Goal: Information Seeking & Learning: Learn about a topic

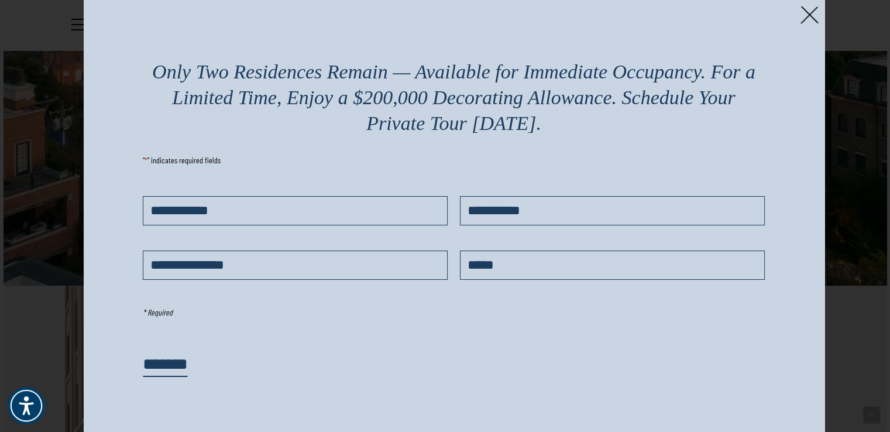
scroll to position [1053, 0]
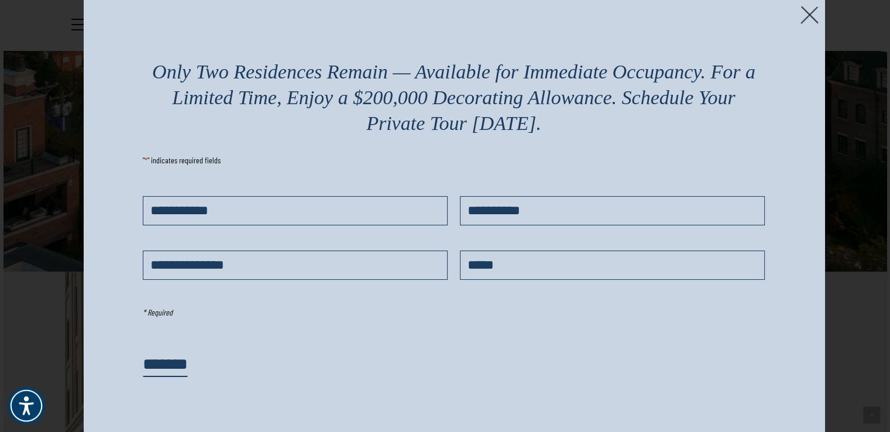
click at [810, 13] on img at bounding box center [810, 15] width 18 height 18
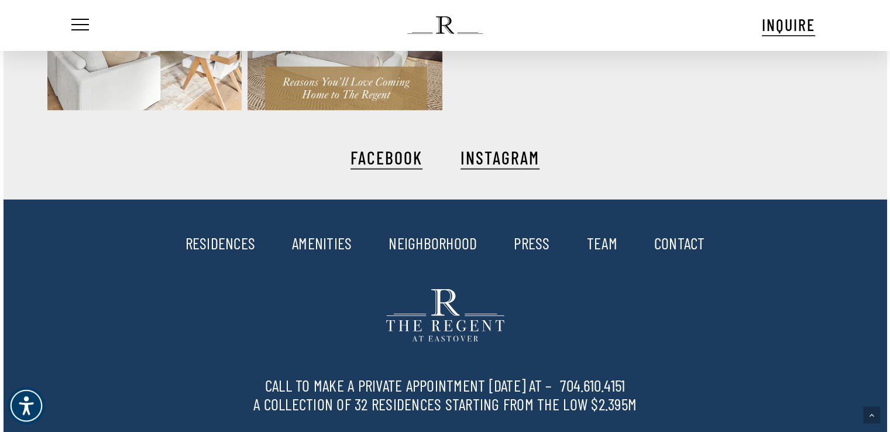
scroll to position [2380, 0]
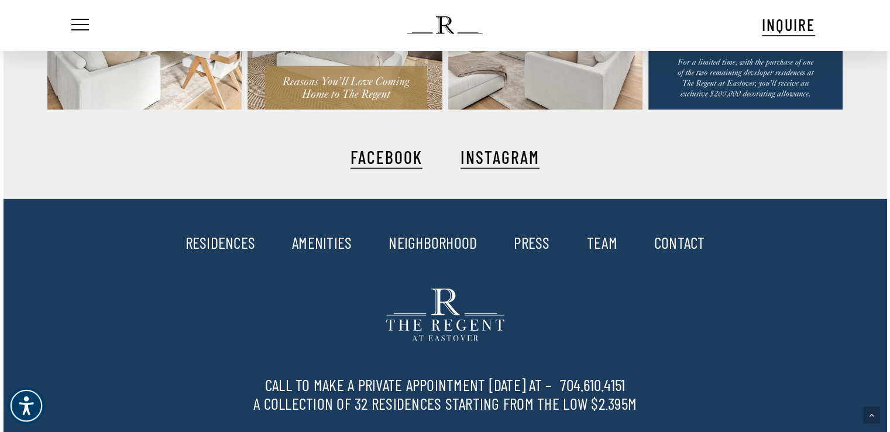
click at [224, 239] on link "RESIDENCES" at bounding box center [221, 242] width 70 height 20
click at [633, 167] on div at bounding box center [710, 172] width 265 height 53
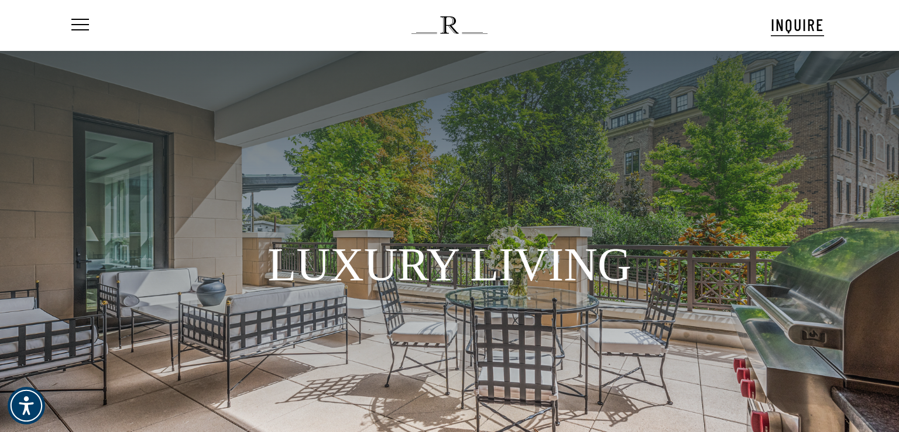
click at [770, 331] on div at bounding box center [449, 325] width 729 height 29
click at [695, 272] on h1 "LUXURY LIVING" at bounding box center [449, 264] width 729 height 64
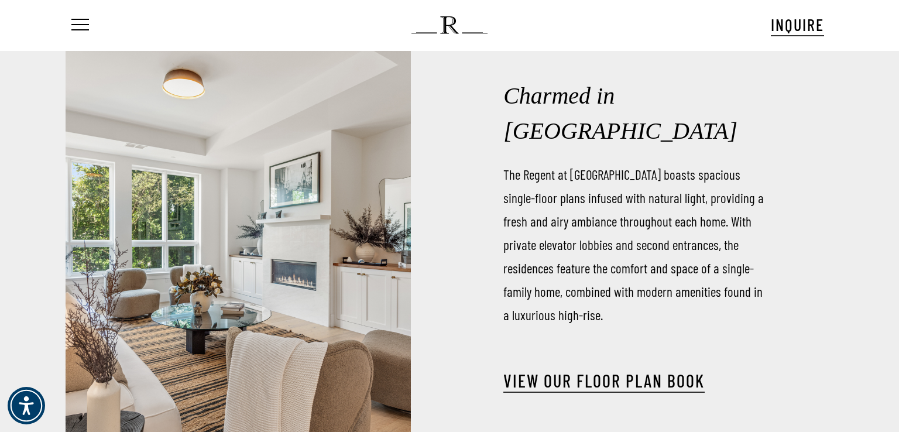
click at [660, 23] on div "Menu INQUIRE Menu" at bounding box center [449, 25] width 760 height 50
click at [633, 215] on p "The Regent at [GEOGRAPHIC_DATA] boasts spacious single-floor plans infused with…" at bounding box center [633, 245] width 260 height 164
click at [623, 20] on div "Menu INQUIRE Menu" at bounding box center [449, 25] width 760 height 50
